Goal: Task Accomplishment & Management: Manage account settings

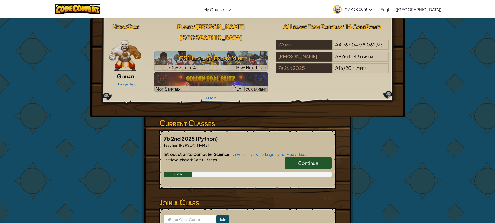
click at [72, 10] on img at bounding box center [77, 9] width 45 height 11
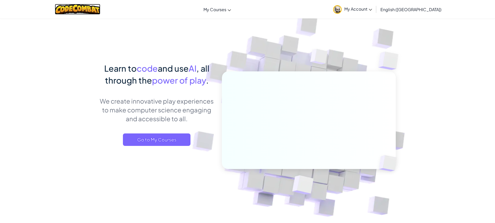
click at [84, 9] on img at bounding box center [77, 9] width 45 height 11
click at [83, 9] on img at bounding box center [77, 9] width 45 height 11
click at [374, 12] on link "My Account" at bounding box center [352, 9] width 44 height 16
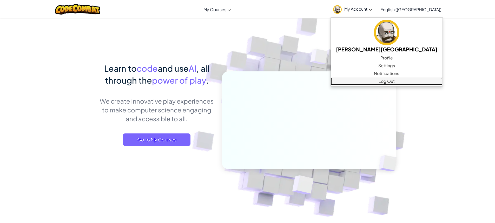
click at [406, 80] on link "Log Out" at bounding box center [387, 81] width 112 height 8
